Goal: Ask a question

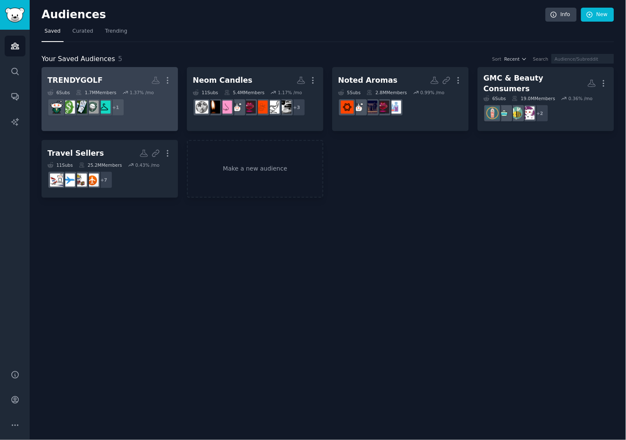
click at [124, 75] on h2 "TRENDYGOLF Custom Audience More" at bounding box center [109, 80] width 125 height 15
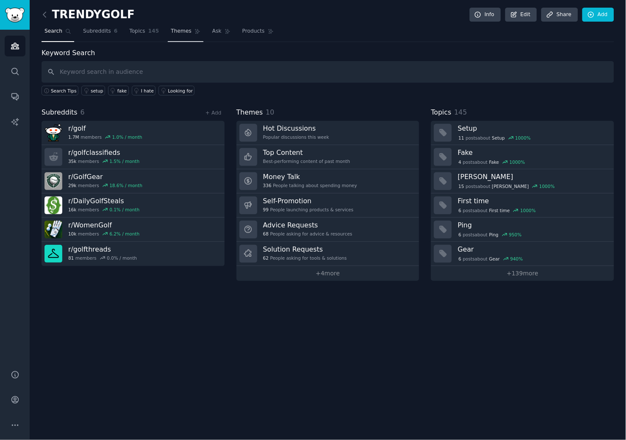
click at [176, 36] on link "Themes" at bounding box center [186, 33] width 36 height 17
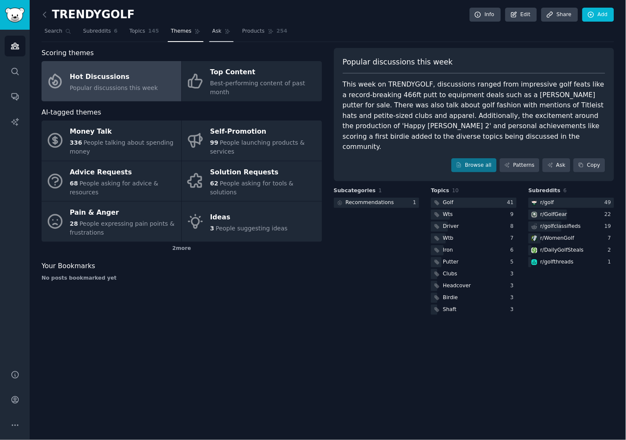
click at [216, 33] on span "Ask" at bounding box center [216, 32] width 9 height 8
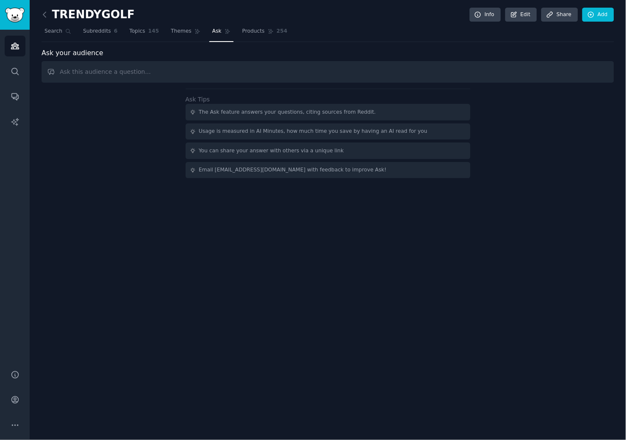
click at [267, 73] on input "text" at bounding box center [328, 72] width 573 height 22
type input "What are golfer most interested in?"
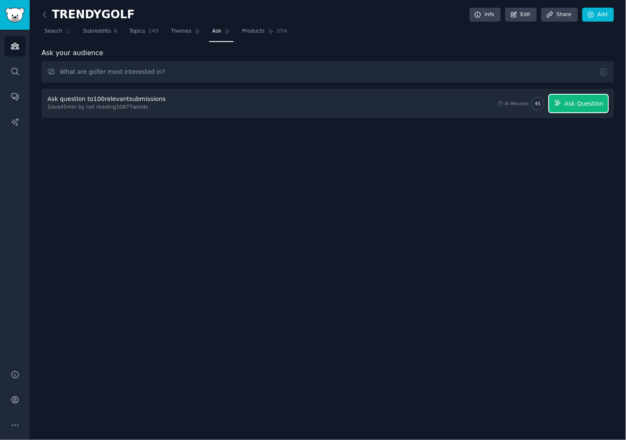
click at [582, 103] on span "Ask Question" at bounding box center [584, 103] width 39 height 9
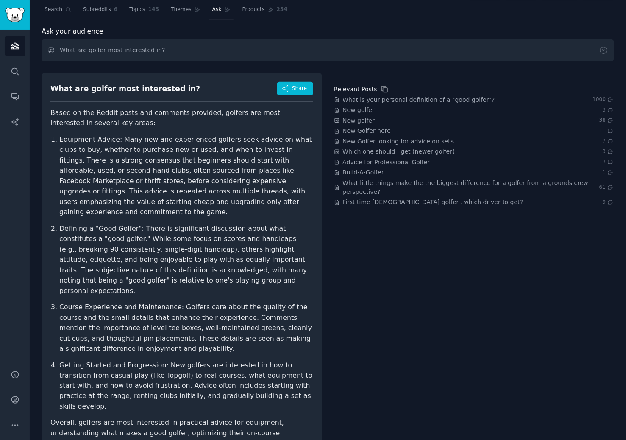
scroll to position [26, 0]
